Goal: Task Accomplishment & Management: Manage account settings

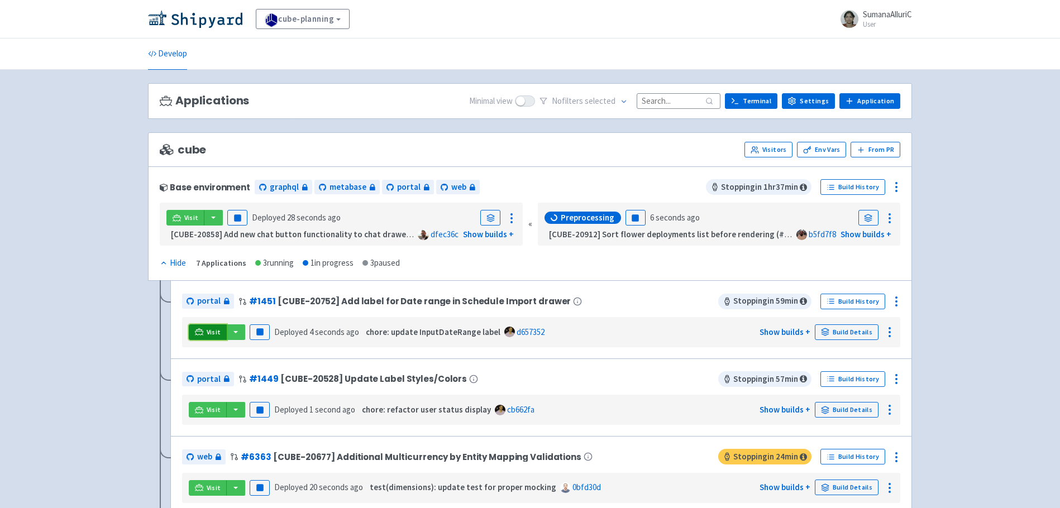
click at [203, 334] on link "Visit" at bounding box center [208, 333] width 38 height 16
click at [895, 303] on icon at bounding box center [896, 301] width 13 height 13
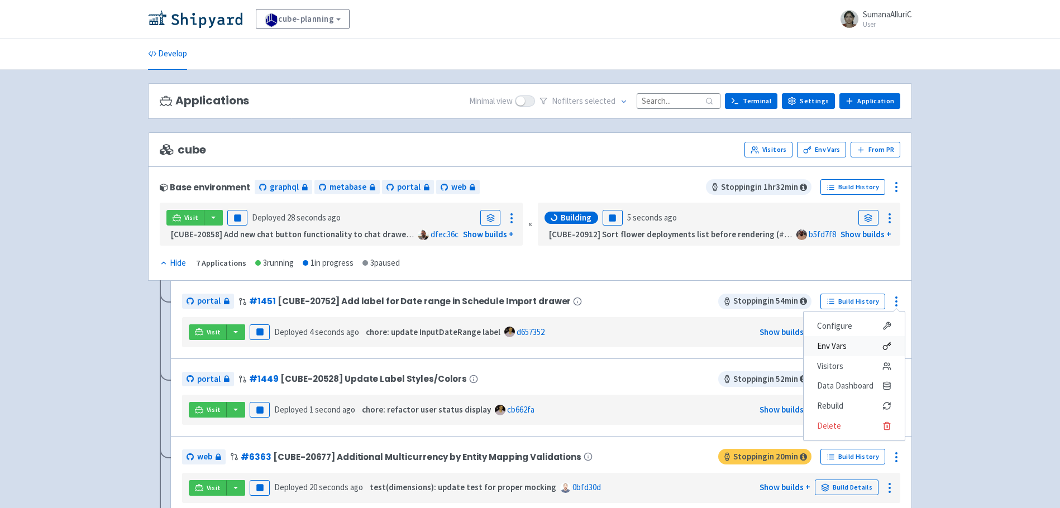
click at [833, 346] on span "Env Vars" at bounding box center [832, 347] width 30 height 16
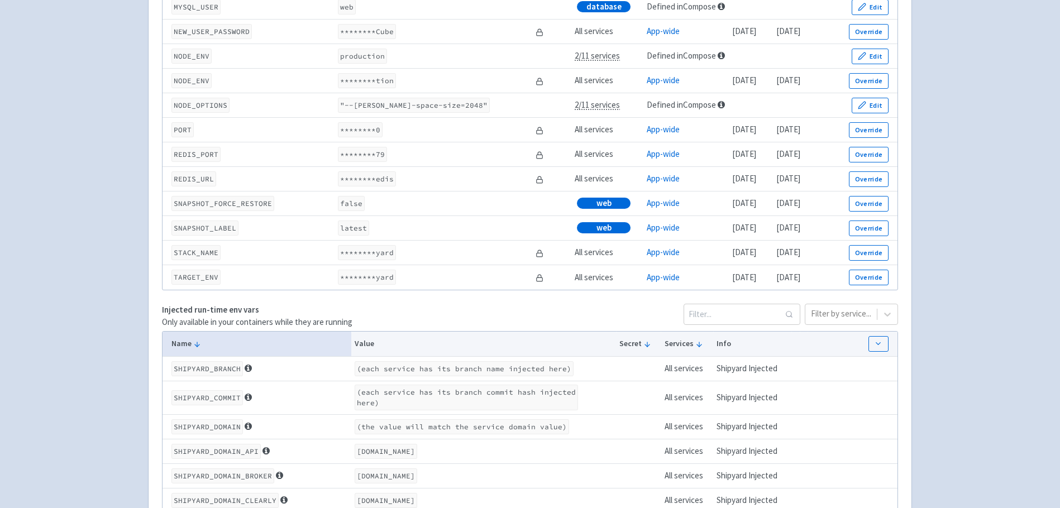
scroll to position [1640, 0]
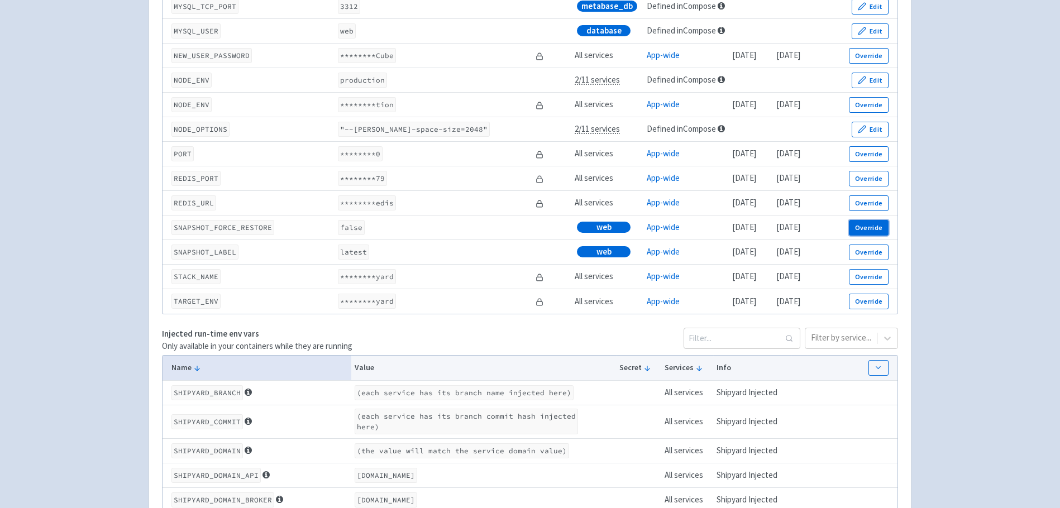
click at [880, 234] on button "Override" at bounding box center [869, 228] width 40 height 16
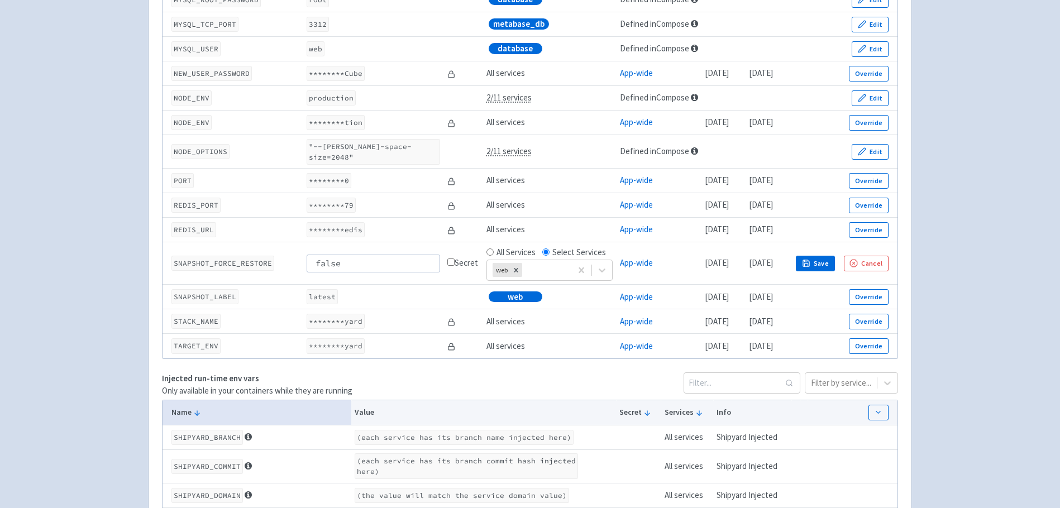
scroll to position [1658, 0]
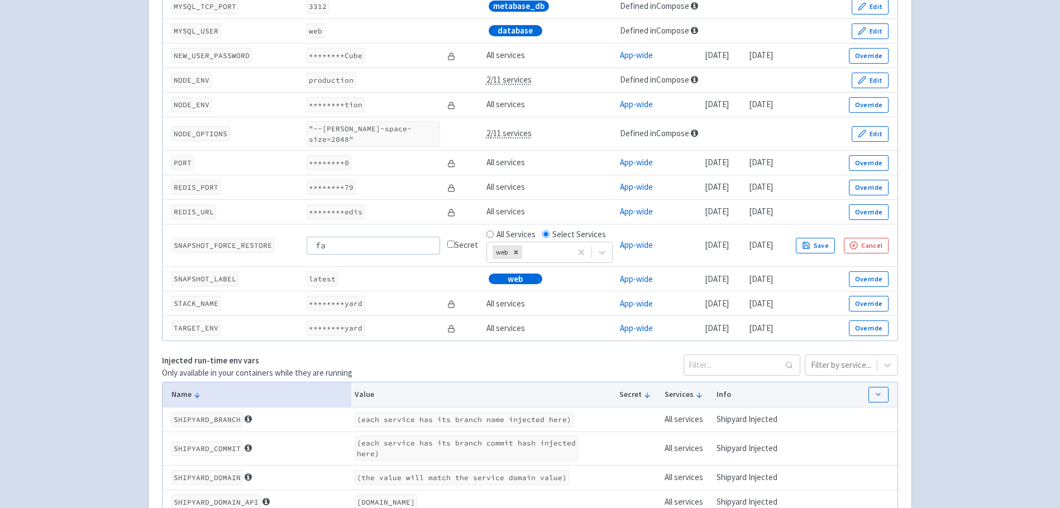
type input "f"
type input "true"
click at [809, 246] on icon "button" at bounding box center [806, 245] width 6 height 6
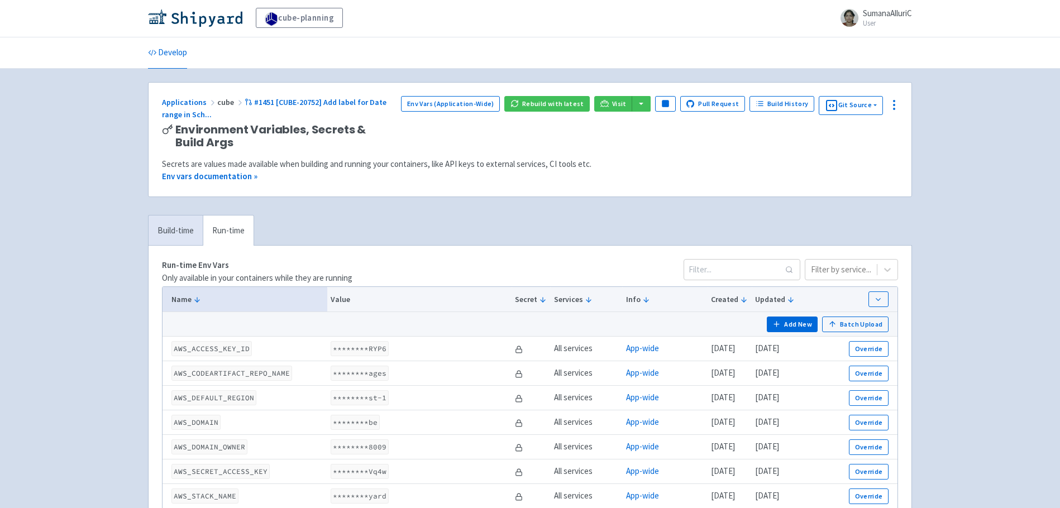
scroll to position [0, 0]
click at [564, 103] on button "Rebuild with latest" at bounding box center [546, 105] width 85 height 16
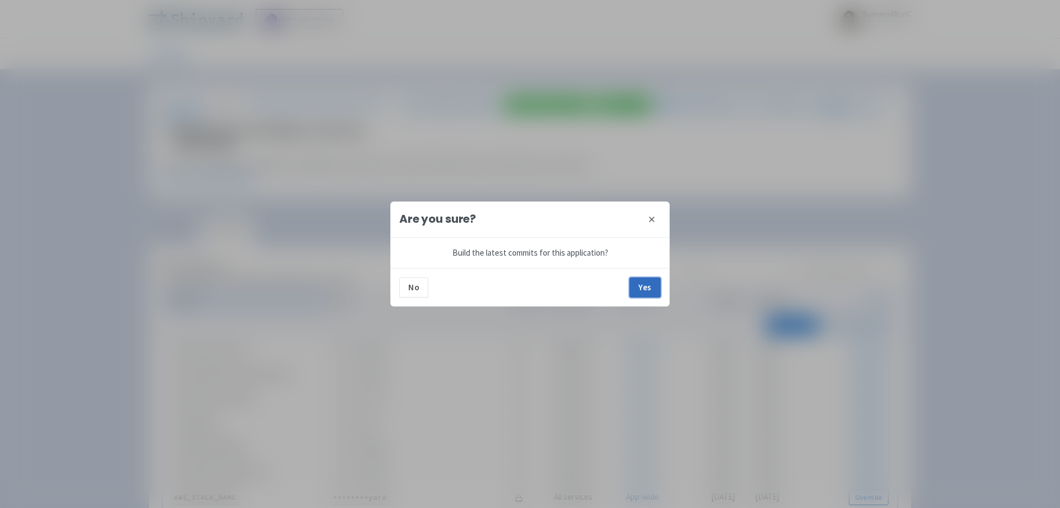
click at [648, 289] on button "Yes" at bounding box center [645, 288] width 31 height 20
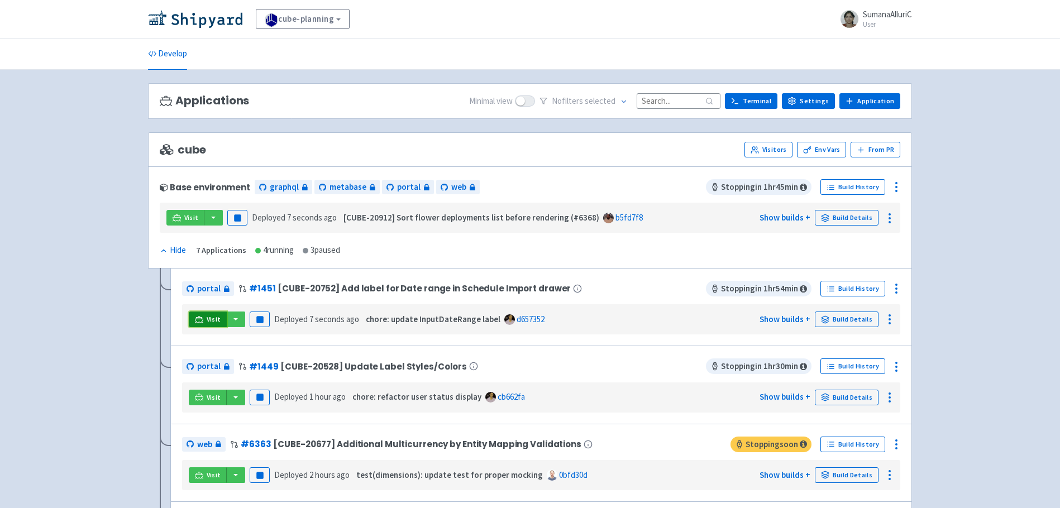
click at [205, 321] on link "Visit" at bounding box center [208, 320] width 38 height 16
click at [203, 317] on link "Visit" at bounding box center [208, 320] width 38 height 16
click at [203, 319] on link "Visit" at bounding box center [208, 320] width 38 height 16
click at [899, 289] on icon at bounding box center [896, 288] width 13 height 13
click at [851, 332] on span "Env Vars" at bounding box center [854, 334] width 74 height 16
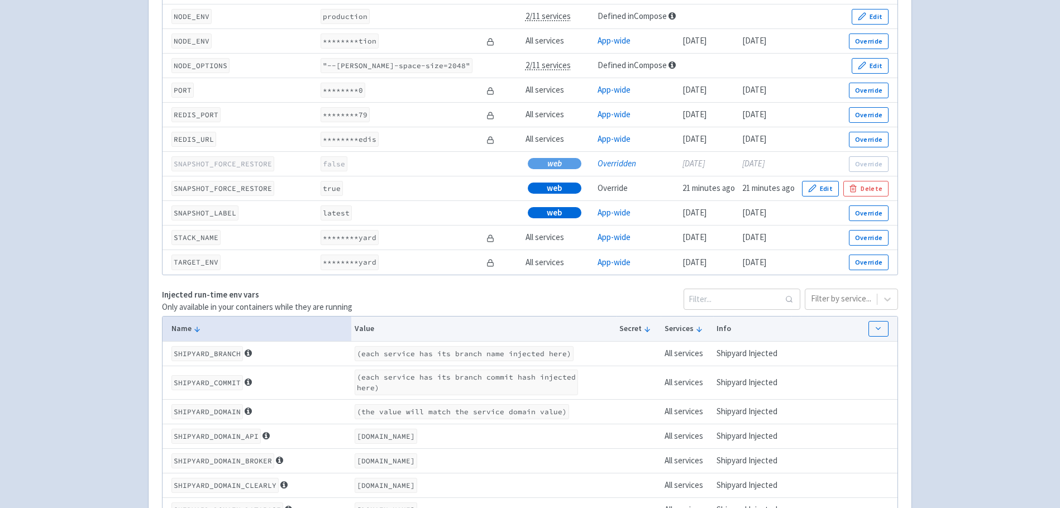
scroll to position [1720, 0]
click at [820, 198] on button "Edit" at bounding box center [820, 190] width 37 height 16
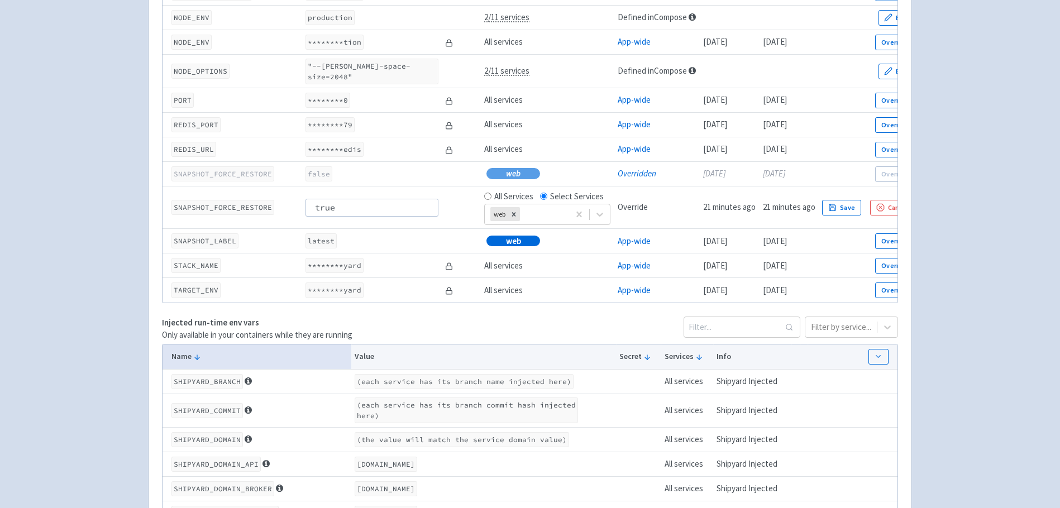
drag, startPoint x: 355, startPoint y: 206, endPoint x: 304, endPoint y: 211, distance: 50.5
click at [307, 210] on input "true" at bounding box center [372, 208] width 132 height 18
type input "false"
click at [848, 208] on button "Save" at bounding box center [841, 208] width 39 height 16
